Goal: Entertainment & Leisure: Consume media (video, audio)

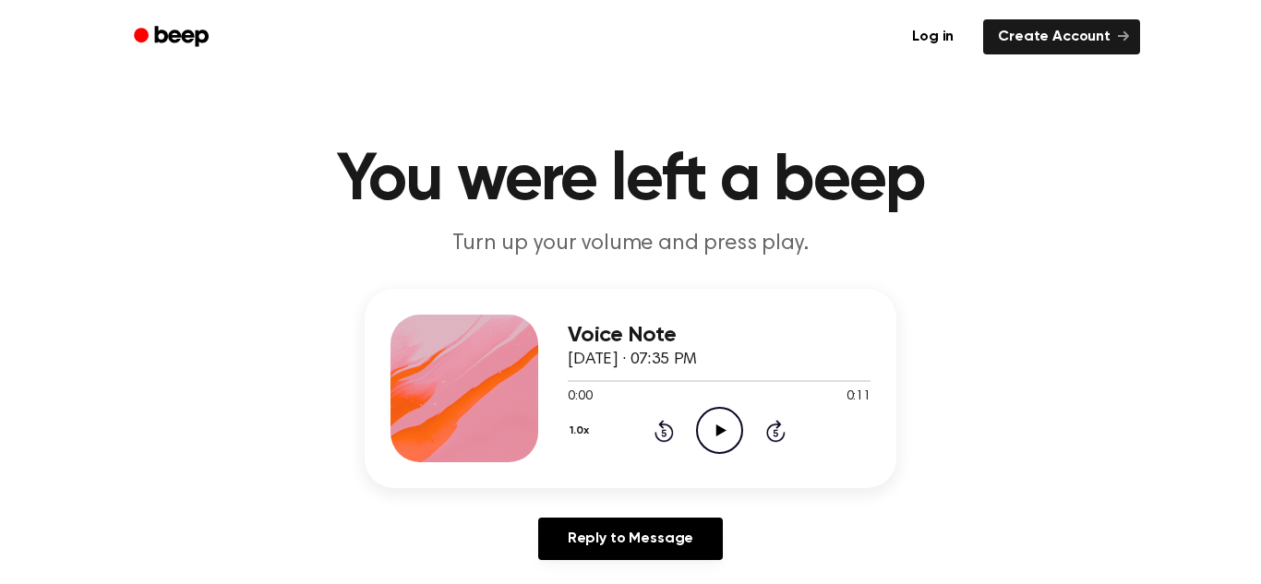
click at [725, 439] on icon "Play Audio" at bounding box center [719, 430] width 47 height 47
click at [732, 434] on icon "Play Audio" at bounding box center [719, 430] width 47 height 47
click at [732, 434] on icon "Pause Audio" at bounding box center [719, 430] width 47 height 47
click at [720, 437] on icon "Play Audio" at bounding box center [719, 430] width 47 height 47
click at [714, 451] on icon "Play Audio" at bounding box center [719, 430] width 47 height 47
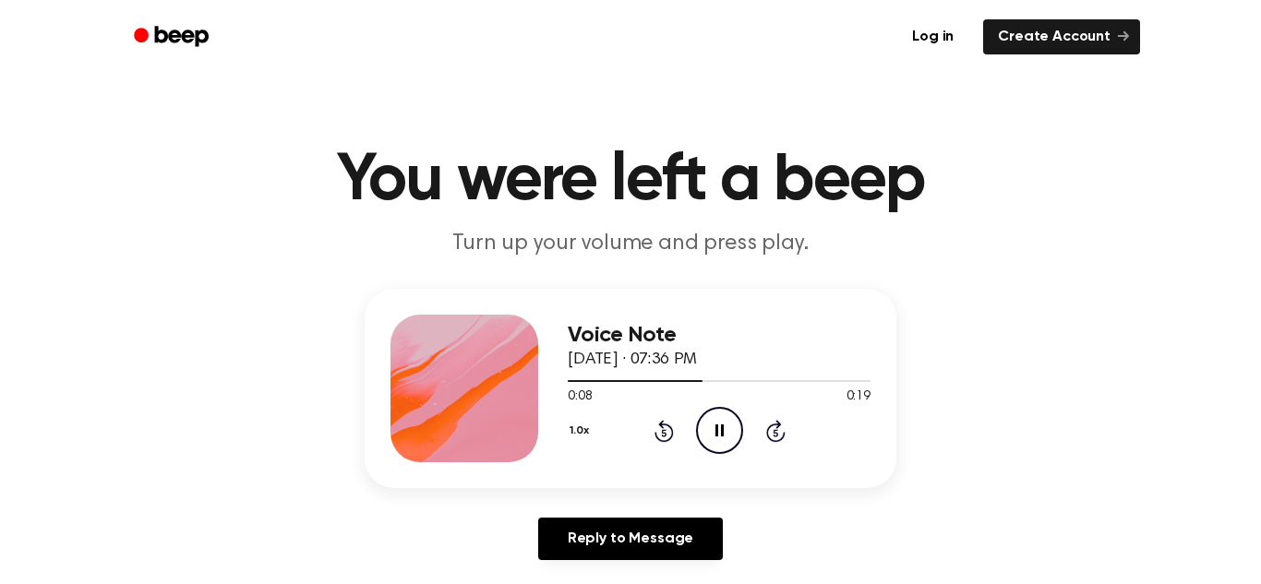
click at [714, 451] on icon "Pause Audio" at bounding box center [719, 430] width 47 height 47
click at [708, 437] on icon "Play Audio" at bounding box center [719, 430] width 47 height 47
click at [739, 432] on icon "Play Audio" at bounding box center [719, 430] width 47 height 47
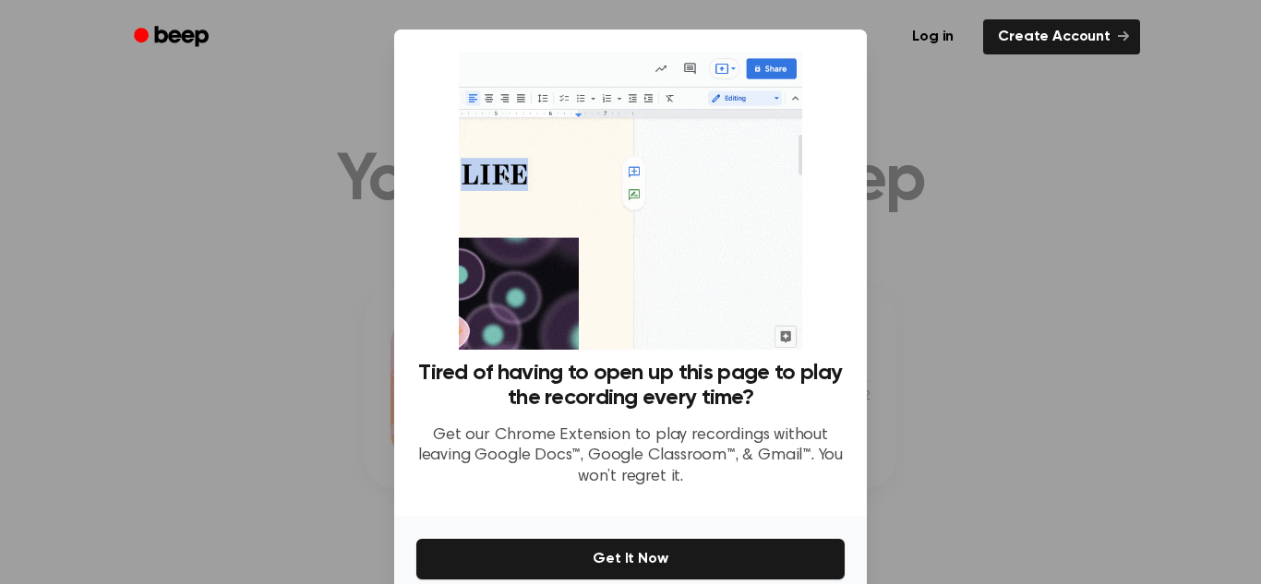
click at [930, 129] on div at bounding box center [630, 292] width 1261 height 584
click at [1050, 32] on link "Create Account" at bounding box center [1061, 36] width 157 height 35
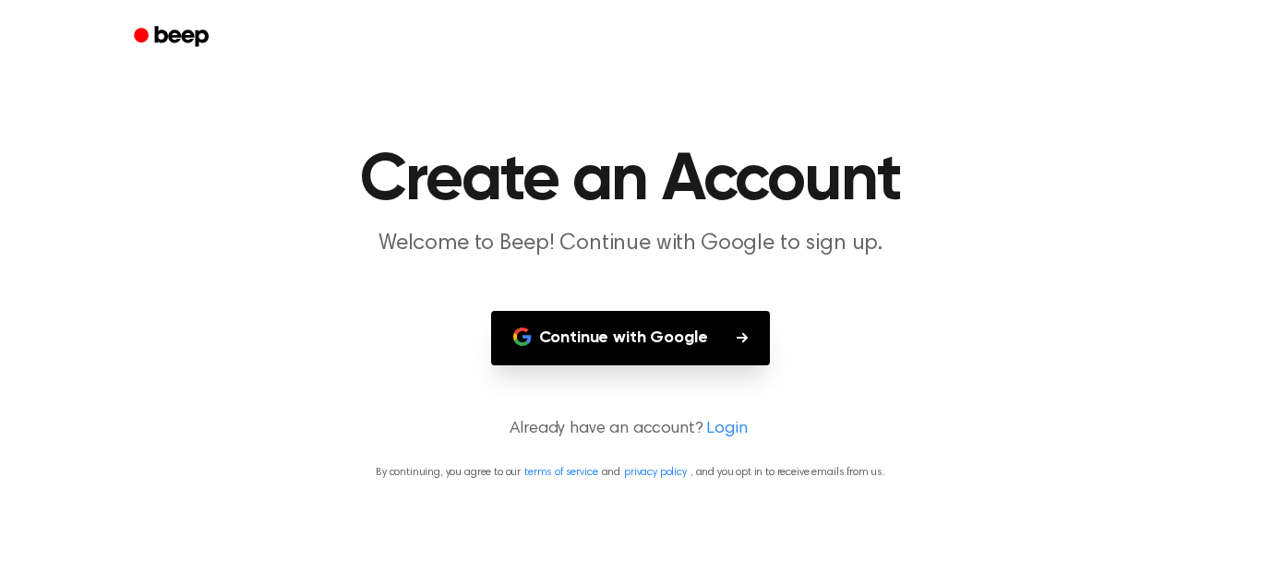
click at [677, 330] on button "Continue with Google" at bounding box center [631, 338] width 280 height 54
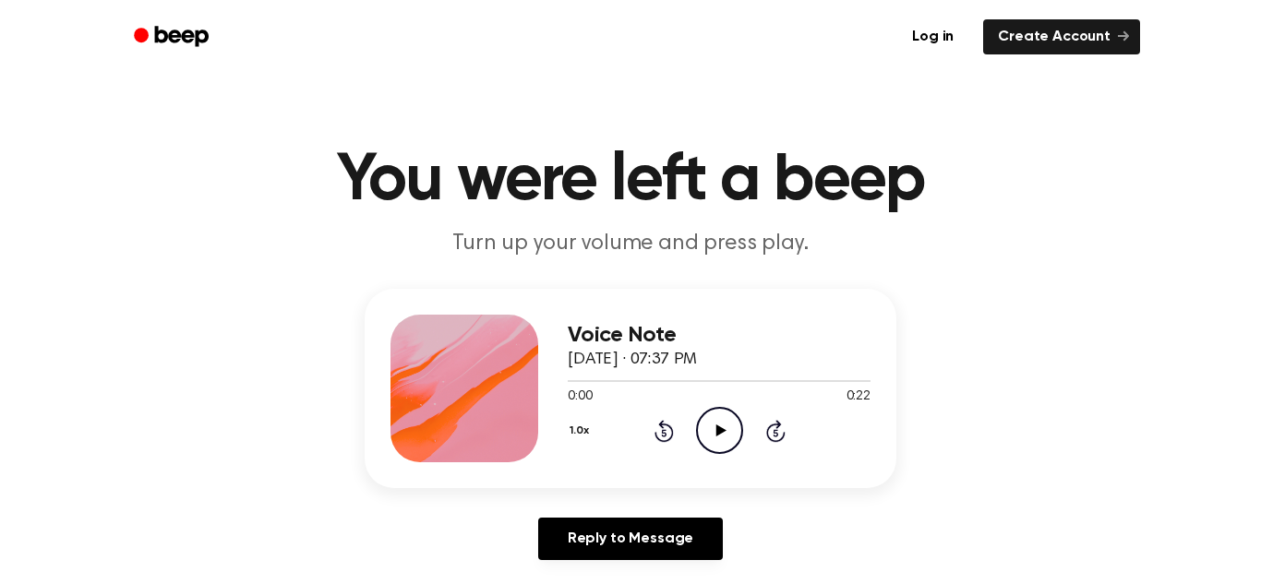
click at [722, 440] on icon "Play Audio" at bounding box center [719, 430] width 47 height 47
click at [714, 435] on icon "Play Audio" at bounding box center [719, 430] width 47 height 47
click at [711, 443] on icon "Play Audio" at bounding box center [719, 430] width 47 height 47
click at [724, 424] on icon "Play Audio" at bounding box center [719, 430] width 47 height 47
click at [698, 437] on circle at bounding box center [719, 430] width 45 height 45
